Goal: Find specific page/section: Find specific page/section

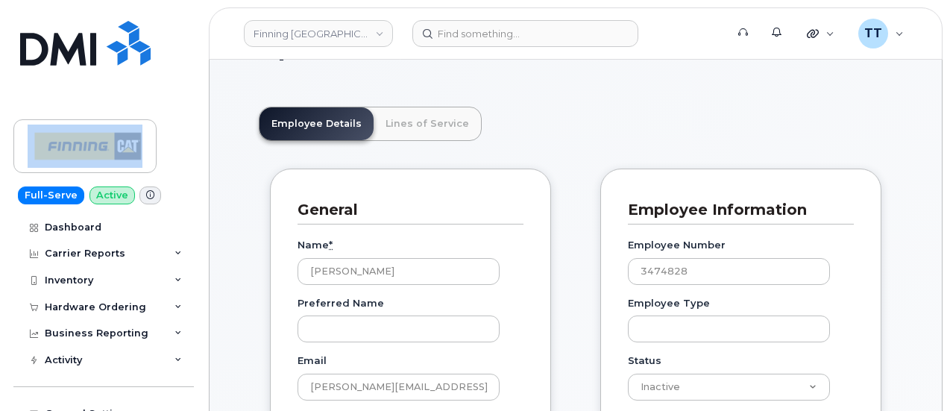
scroll to position [75, 0]
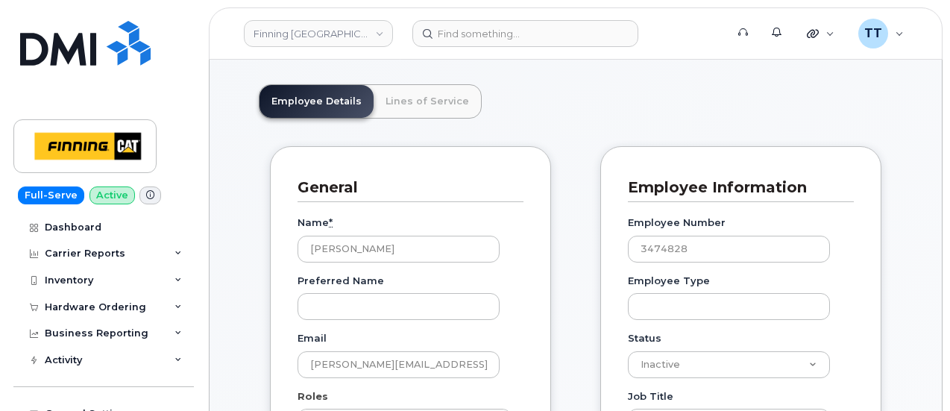
drag, startPoint x: 820, startPoint y: 116, endPoint x: 580, endPoint y: 196, distance: 253.3
click at [820, 116] on header "Employee Details Lines of Service" at bounding box center [576, 101] width 634 height 34
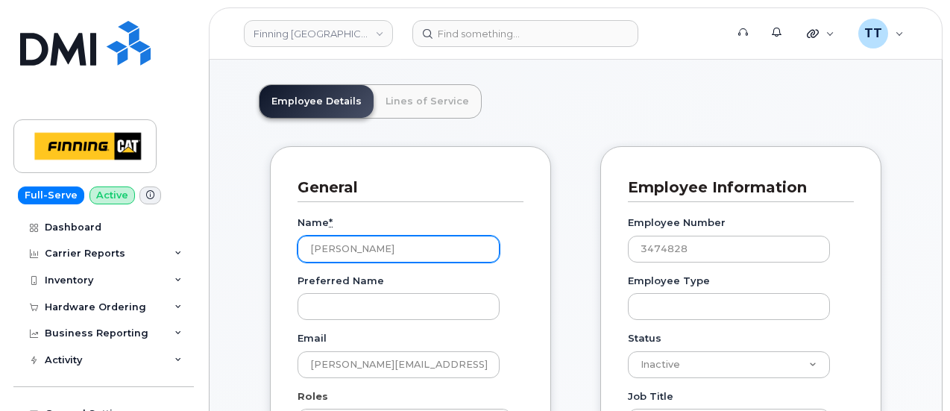
click at [331, 248] on input "[PERSON_NAME]" at bounding box center [399, 249] width 202 height 27
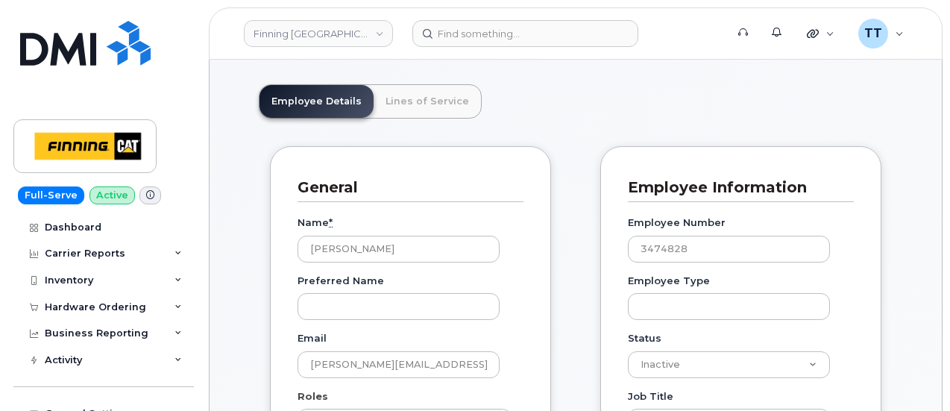
click at [825, 101] on header "Employee Details Lines of Service" at bounding box center [576, 101] width 634 height 34
click at [842, 109] on header "Employee Details Lines of Service" at bounding box center [576, 101] width 634 height 34
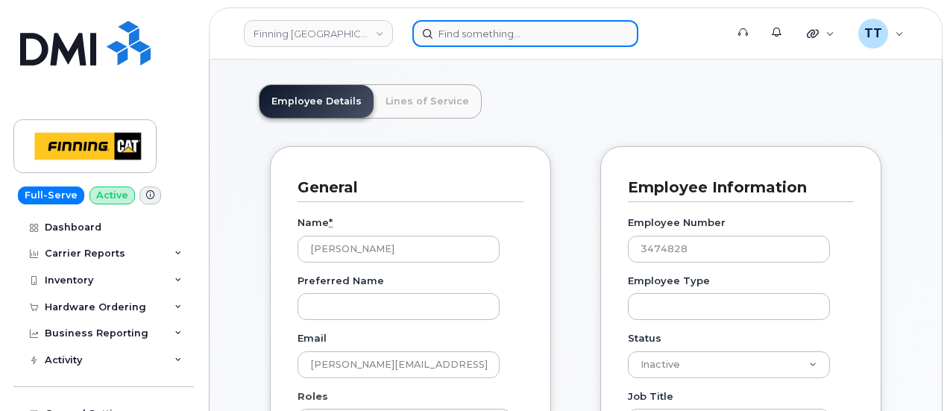
click at [471, 41] on input at bounding box center [525, 33] width 226 height 27
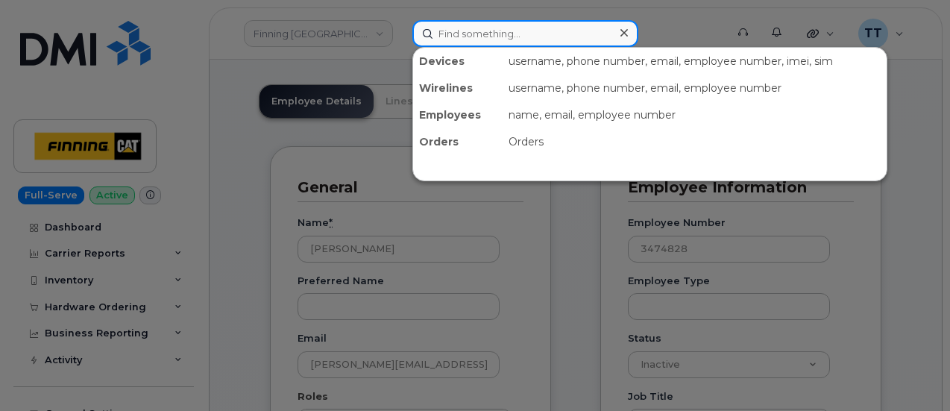
paste input "[PERSON_NAME]"
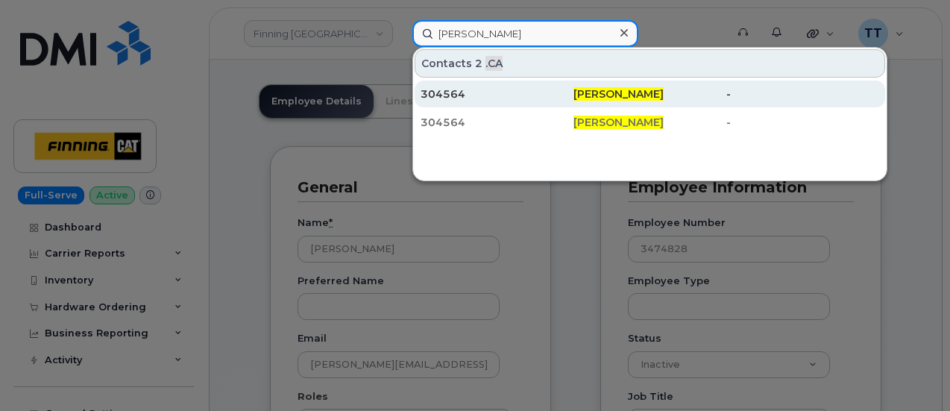
type input "[PERSON_NAME]"
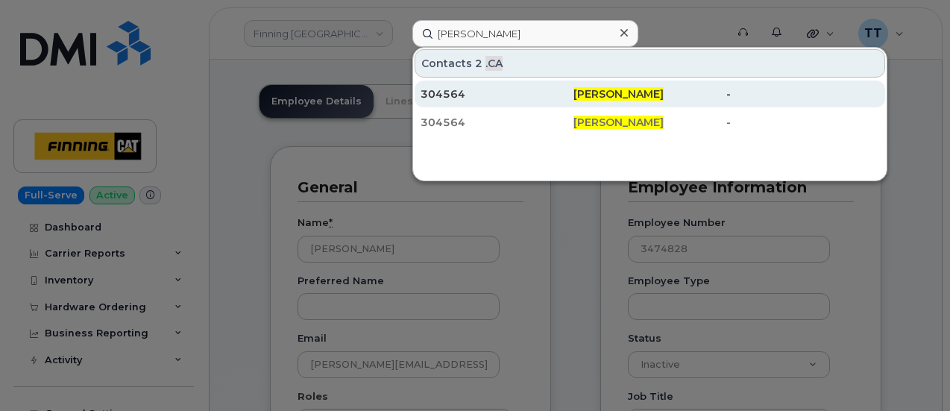
click at [471, 93] on div "304564" at bounding box center [497, 94] width 153 height 15
